Goal: Find specific page/section: Find specific page/section

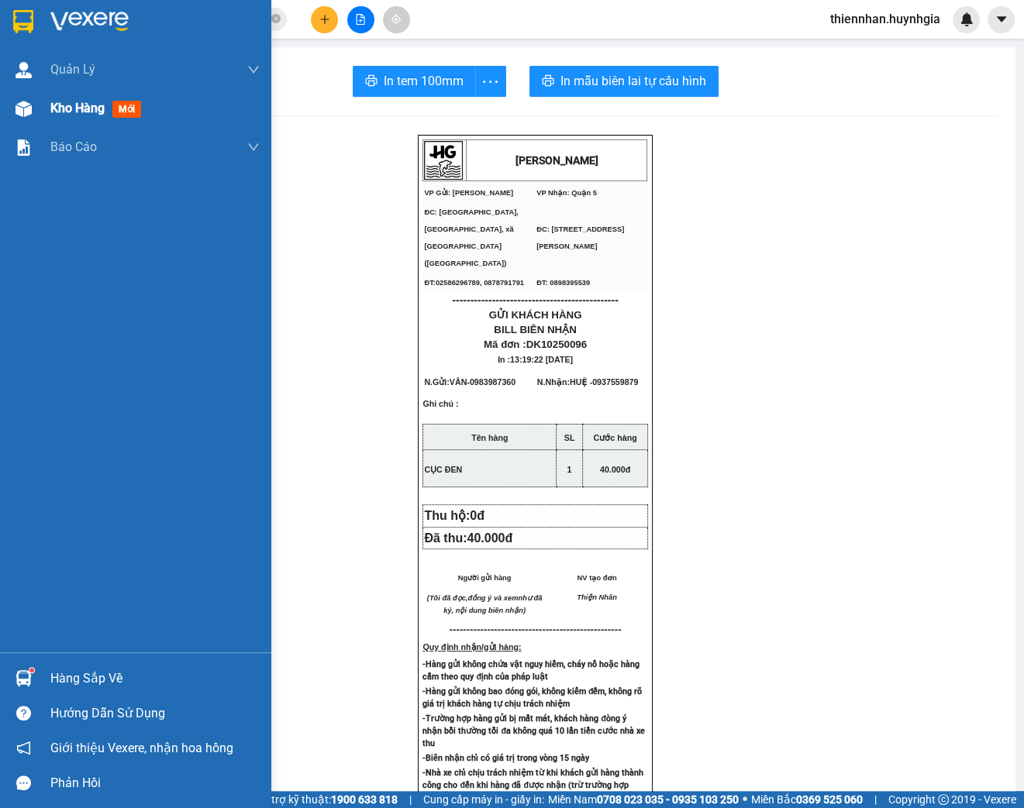
click at [29, 106] on img at bounding box center [24, 109] width 16 height 16
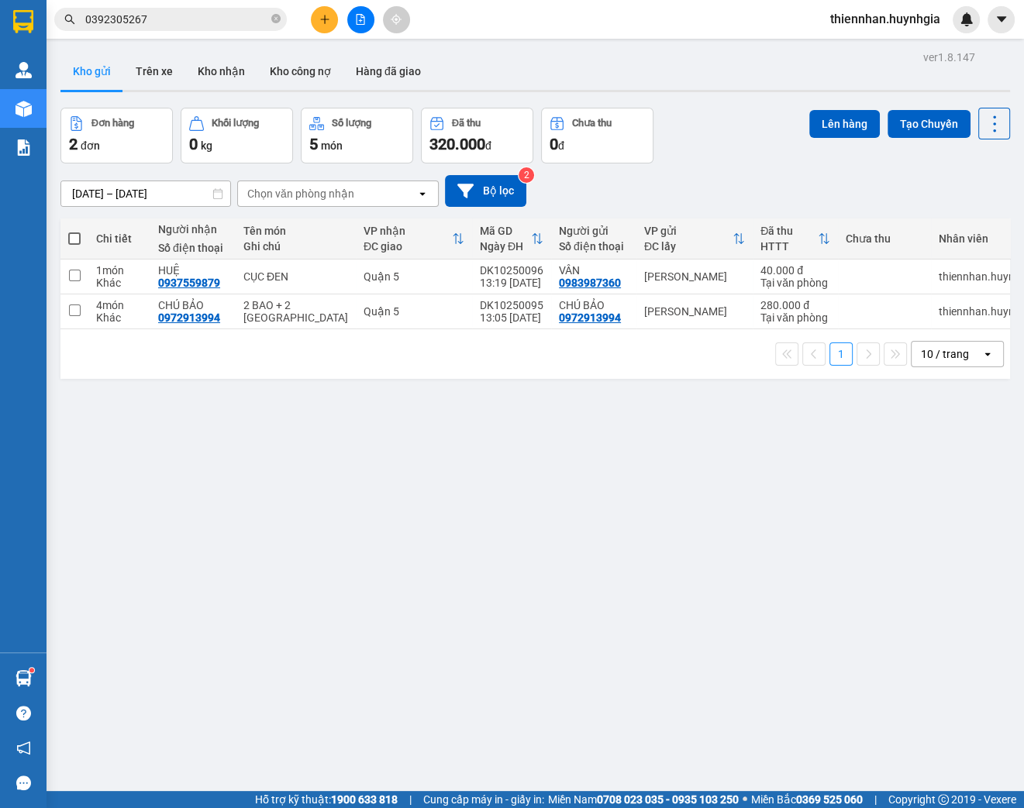
click at [280, 501] on div "ver 1.8.147 Kho gửi Trên xe Kho nhận Kho công nợ Hàng đã giao Đơn hàng 2 đơn Kh…" at bounding box center [535, 451] width 962 height 808
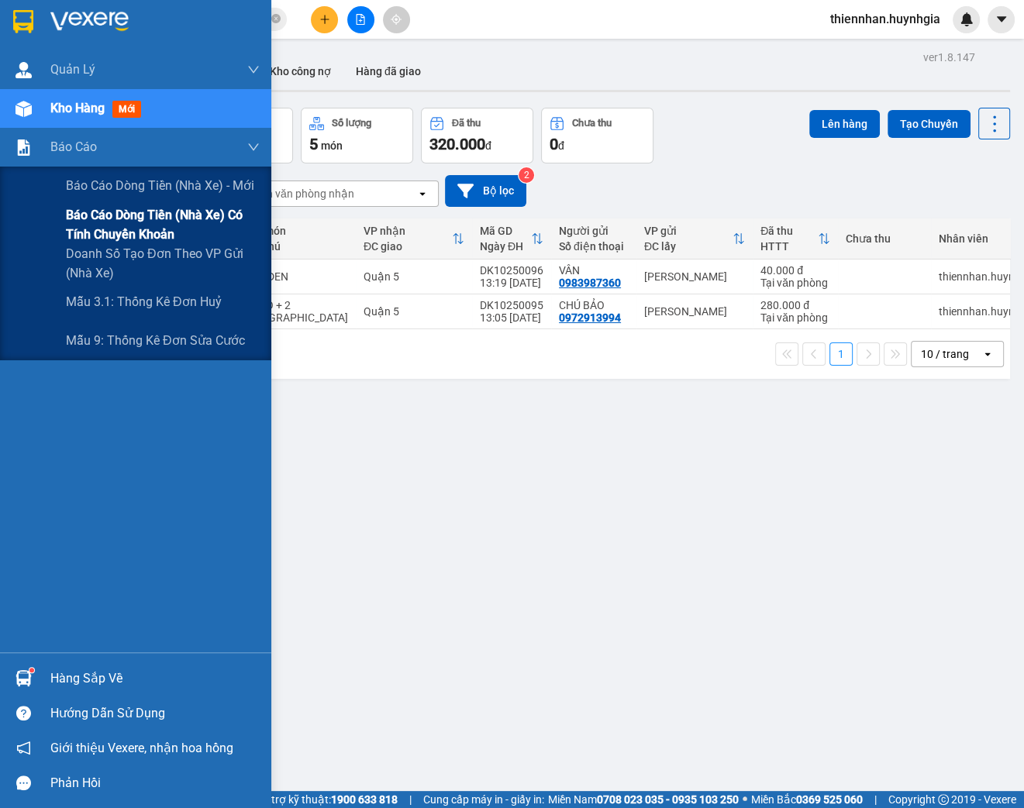
click at [78, 229] on span "Báo cáo dòng tiền (nhà xe) có tính chuyển khoản" at bounding box center [163, 224] width 194 height 39
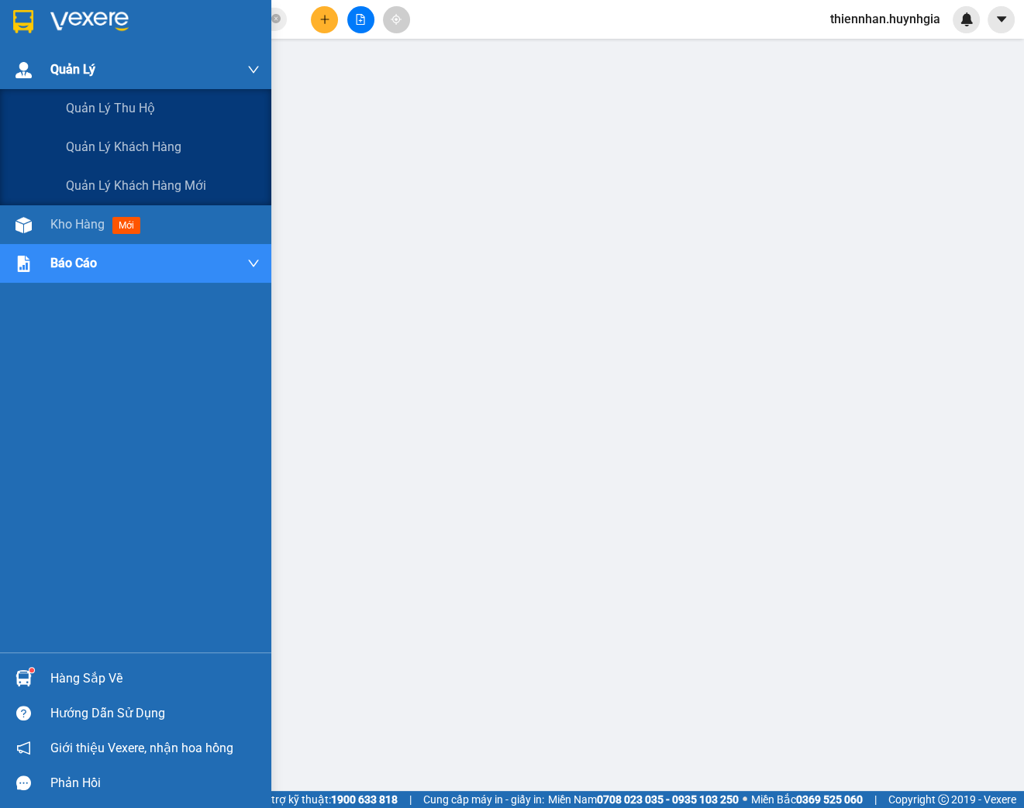
click at [22, 71] on img at bounding box center [24, 70] width 16 height 16
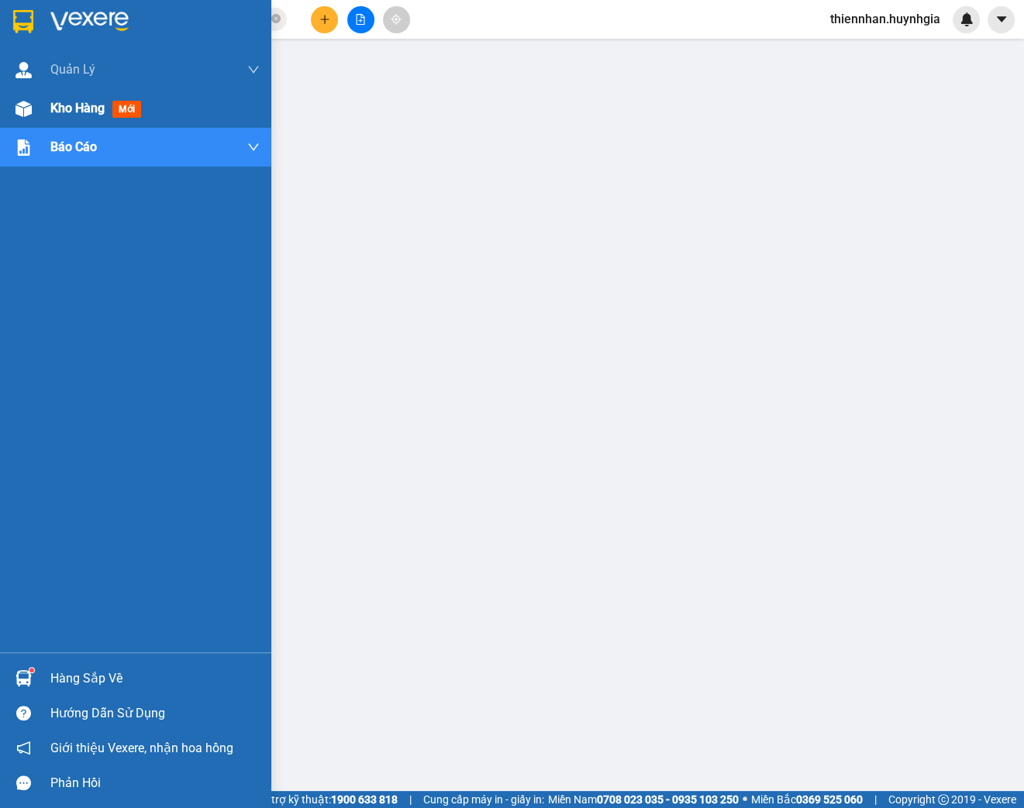
click at [66, 115] on span "Kho hàng" at bounding box center [77, 108] width 54 height 15
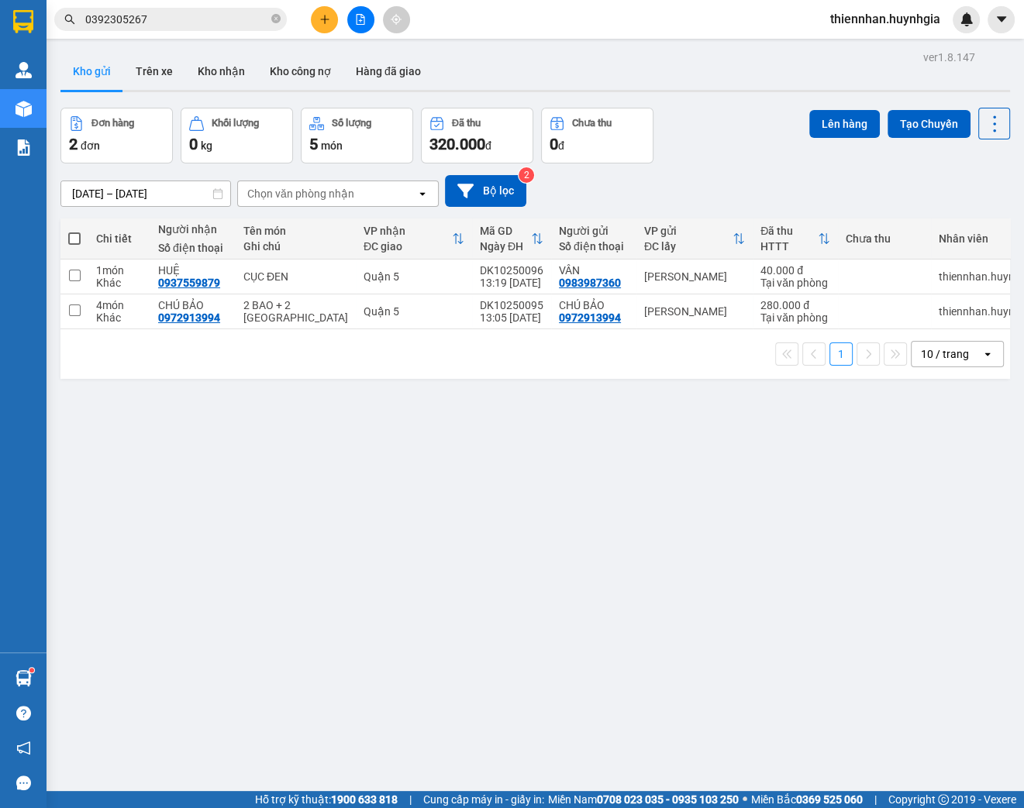
drag, startPoint x: 344, startPoint y: 539, endPoint x: 459, endPoint y: 549, distance: 115.1
click at [355, 539] on div "ver 1.8.147 Kho gửi Trên xe Kho nhận Kho công nợ Hàng đã giao Đơn hàng 2 đơn Kh…" at bounding box center [535, 451] width 962 height 808
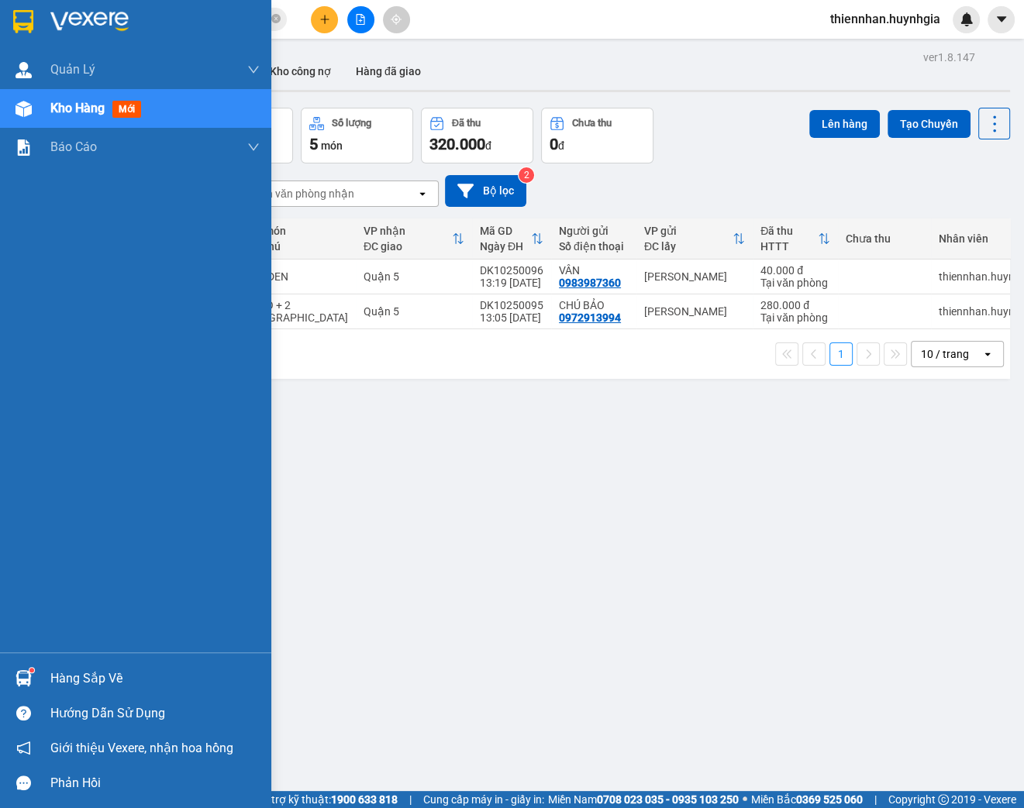
click at [48, 112] on div "Kho hàng mới" at bounding box center [135, 108] width 271 height 39
